Goal: Find specific page/section: Find specific page/section

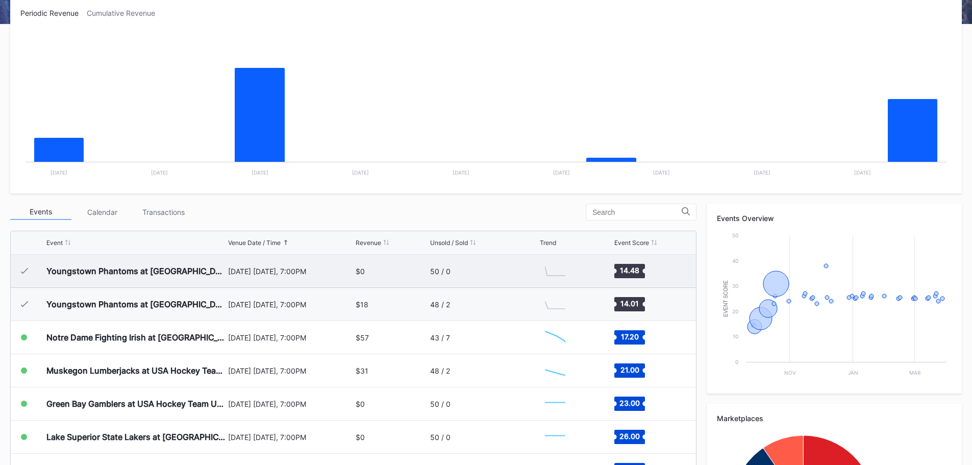
scroll to position [255, 0]
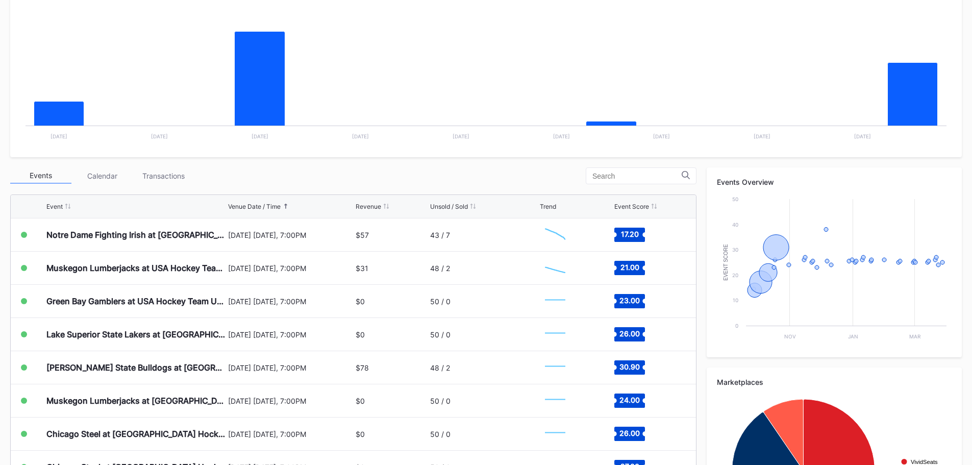
scroll to position [255, 0]
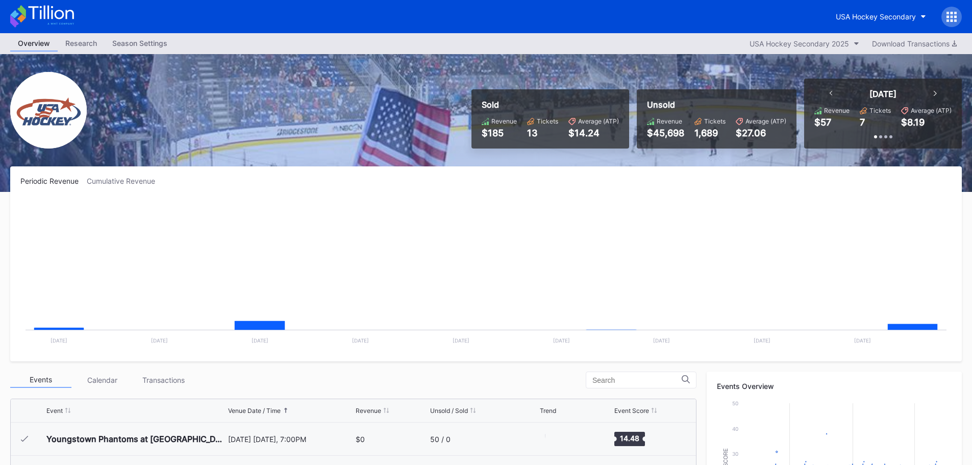
scroll to position [66, 0]
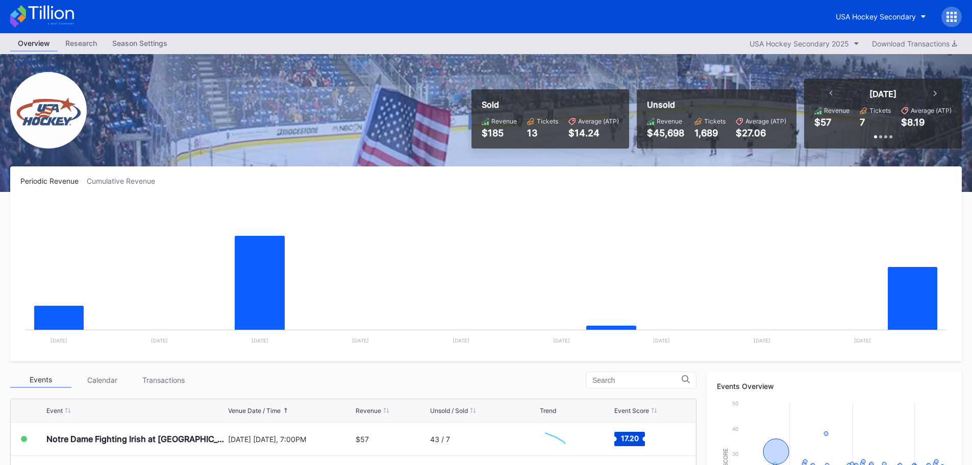
click at [836, 92] on div "[DATE]" at bounding box center [883, 94] width 128 height 10
click at [829, 93] on div "[DATE]" at bounding box center [883, 94] width 128 height 10
click at [829, 93] on icon at bounding box center [830, 93] width 3 height 5
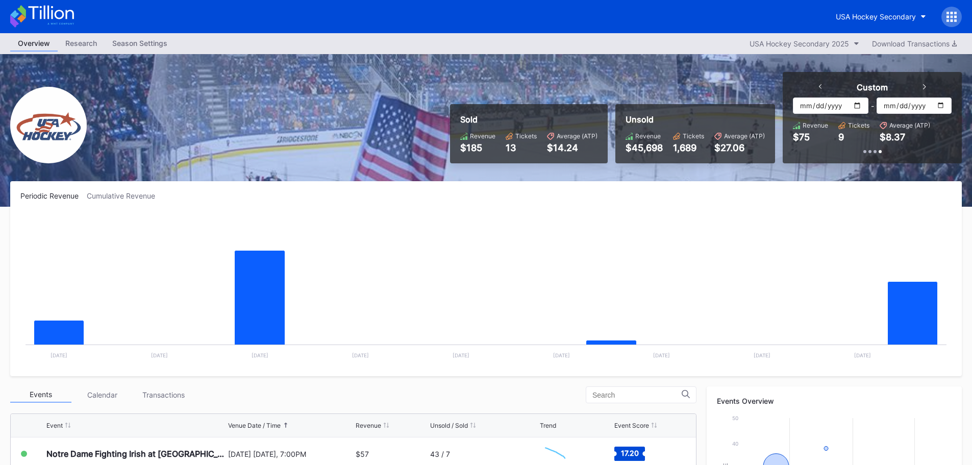
click at [819, 86] on icon at bounding box center [820, 86] width 3 height 5
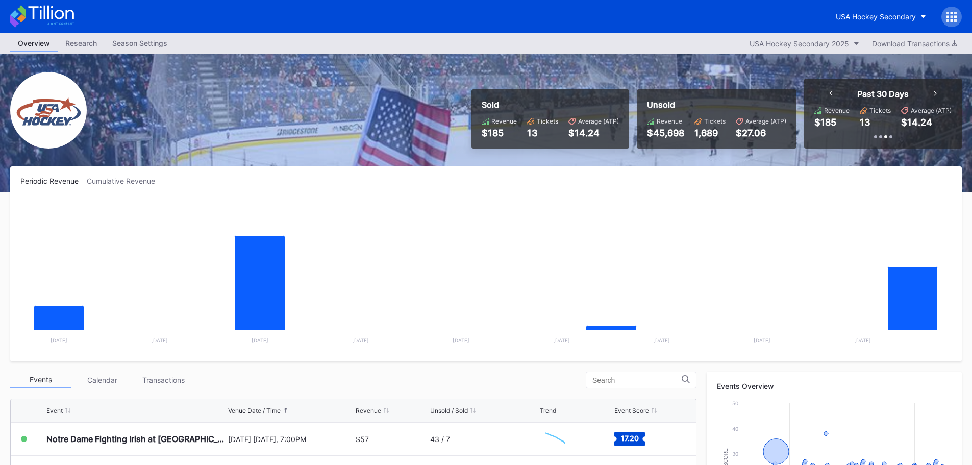
click at [832, 93] on icon at bounding box center [830, 93] width 3 height 5
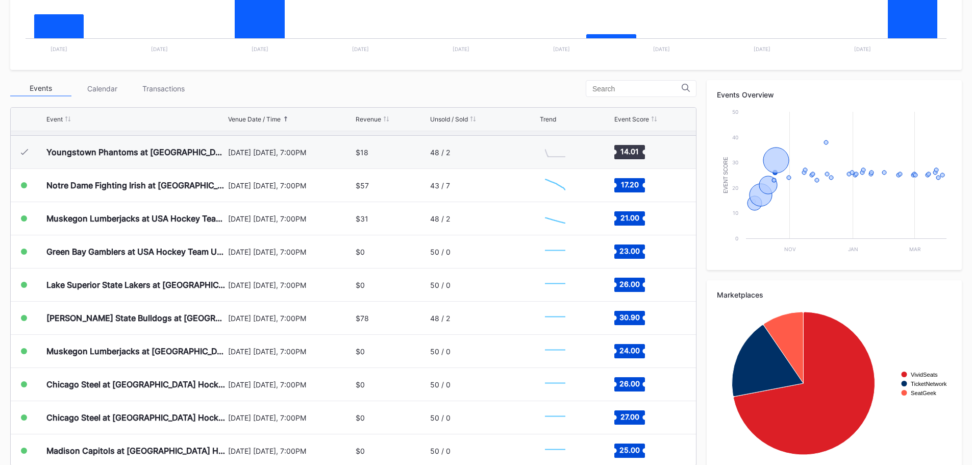
scroll to position [0, 0]
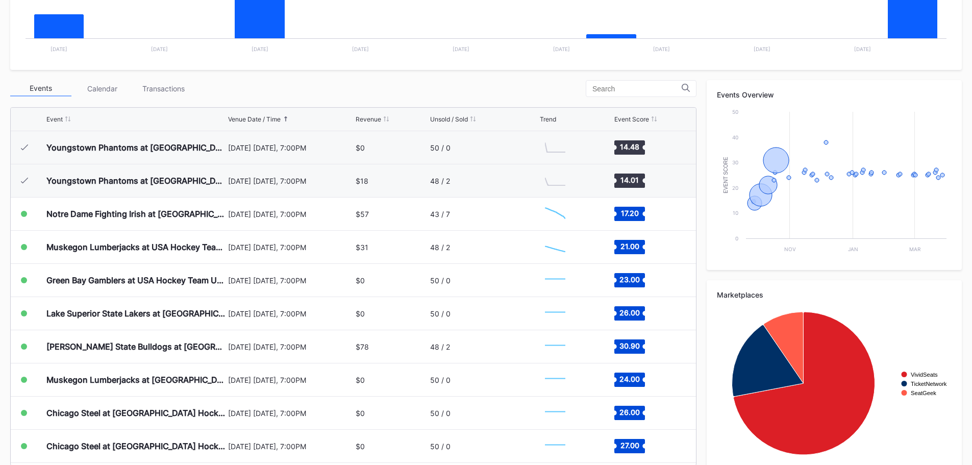
click at [163, 85] on div "Transactions" at bounding box center [163, 89] width 61 height 16
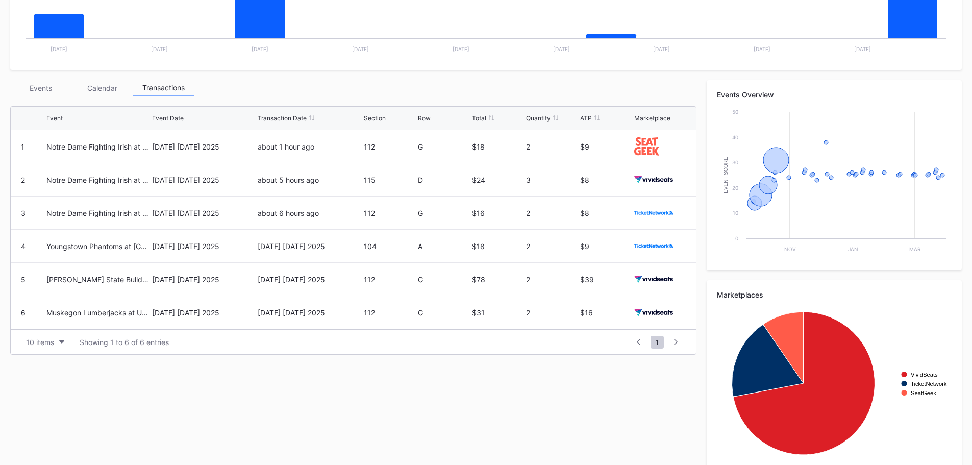
click at [104, 89] on div "Calendar" at bounding box center [101, 88] width 61 height 16
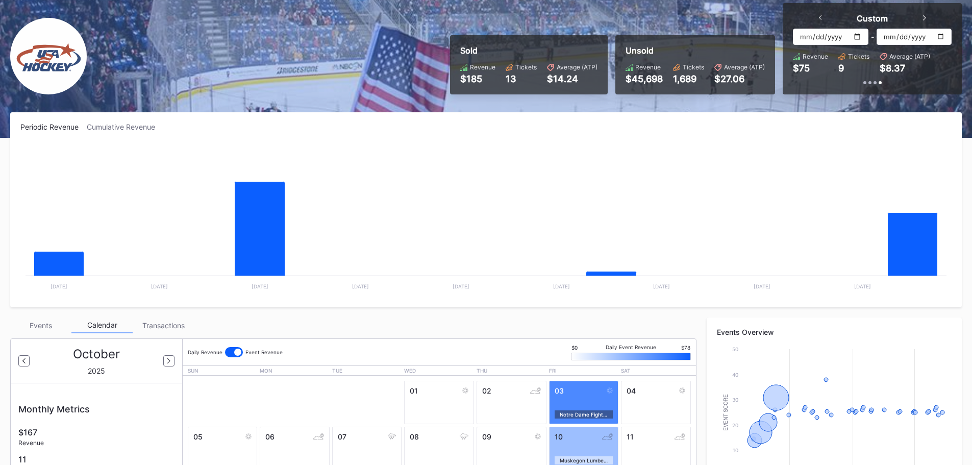
scroll to position [51, 0]
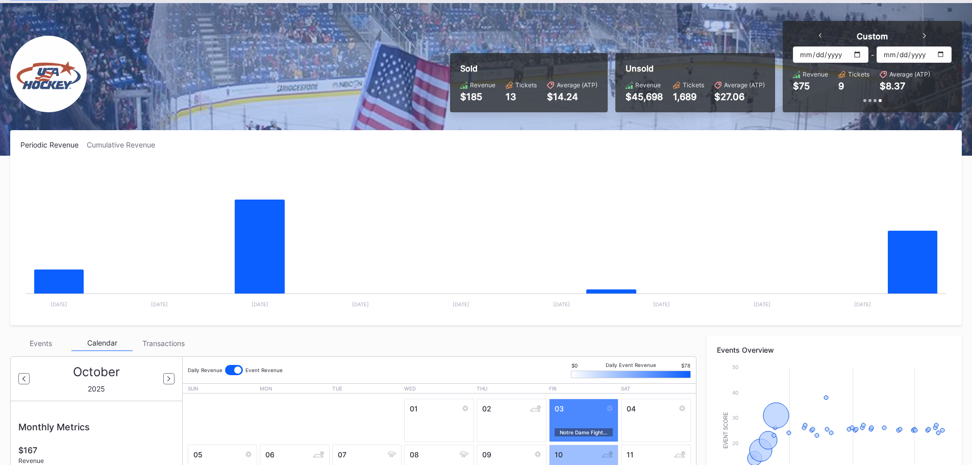
click at [121, 141] on div "Cumulative Revenue" at bounding box center [125, 144] width 77 height 9
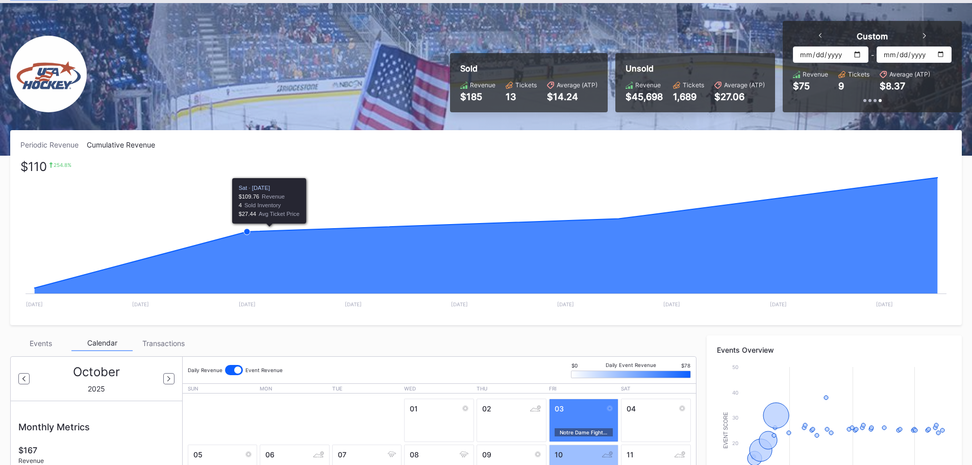
scroll to position [321, 0]
